Goal: Task Accomplishment & Management: Manage account settings

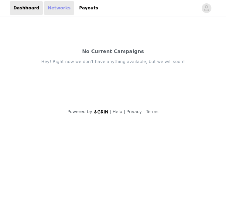
click at [58, 9] on link "Networks" at bounding box center [59, 8] width 30 height 14
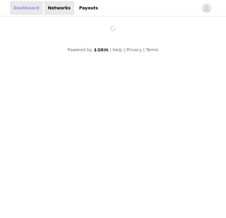
click at [21, 10] on link "Dashboard" at bounding box center [26, 8] width 33 height 14
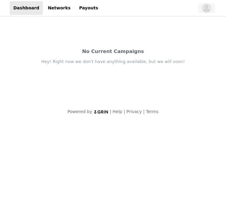
click at [207, 9] on icon "avatar" at bounding box center [207, 8] width 6 height 10
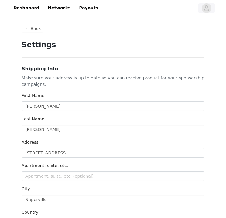
type input "+1 ([GEOGRAPHIC_DATA])"
click at [33, 10] on link "Dashboard" at bounding box center [26, 8] width 33 height 14
